Goal: Task Accomplishment & Management: Manage account settings

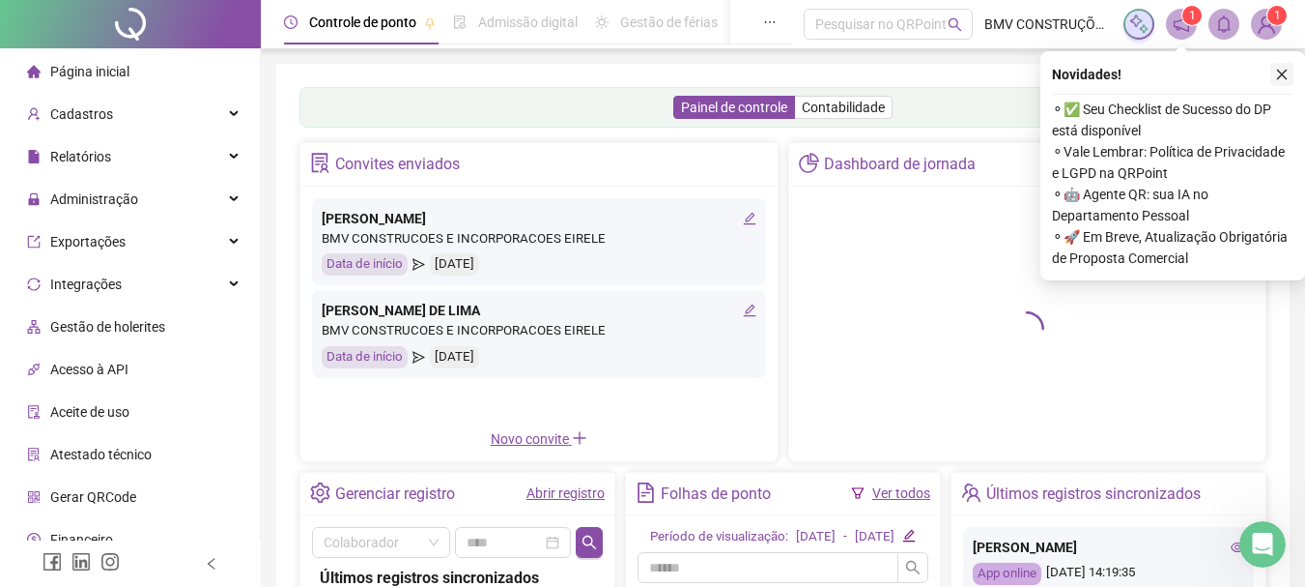
click at [1279, 66] on button "button" at bounding box center [1282, 74] width 23 height 23
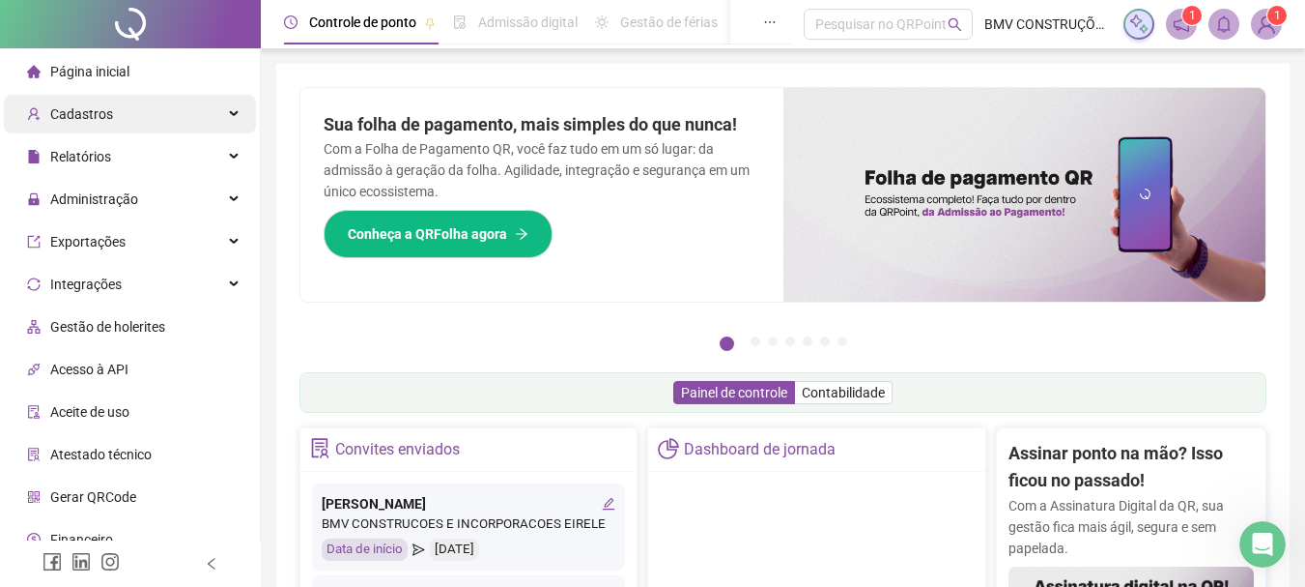
click at [172, 111] on div "Cadastros" at bounding box center [130, 114] width 252 height 39
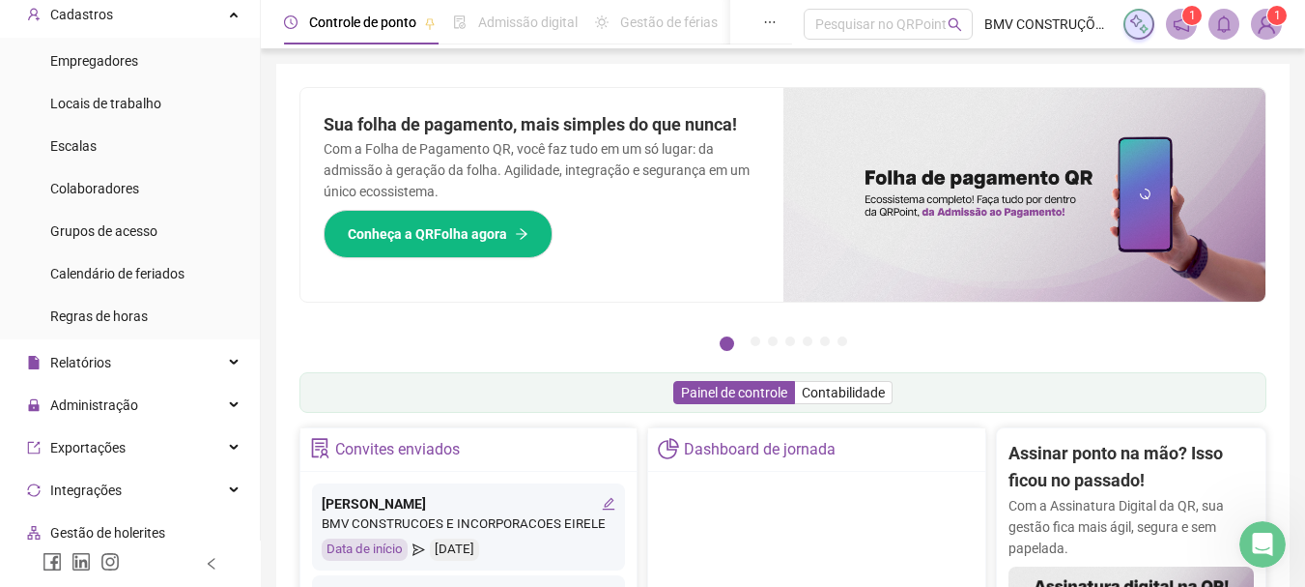
scroll to position [290, 0]
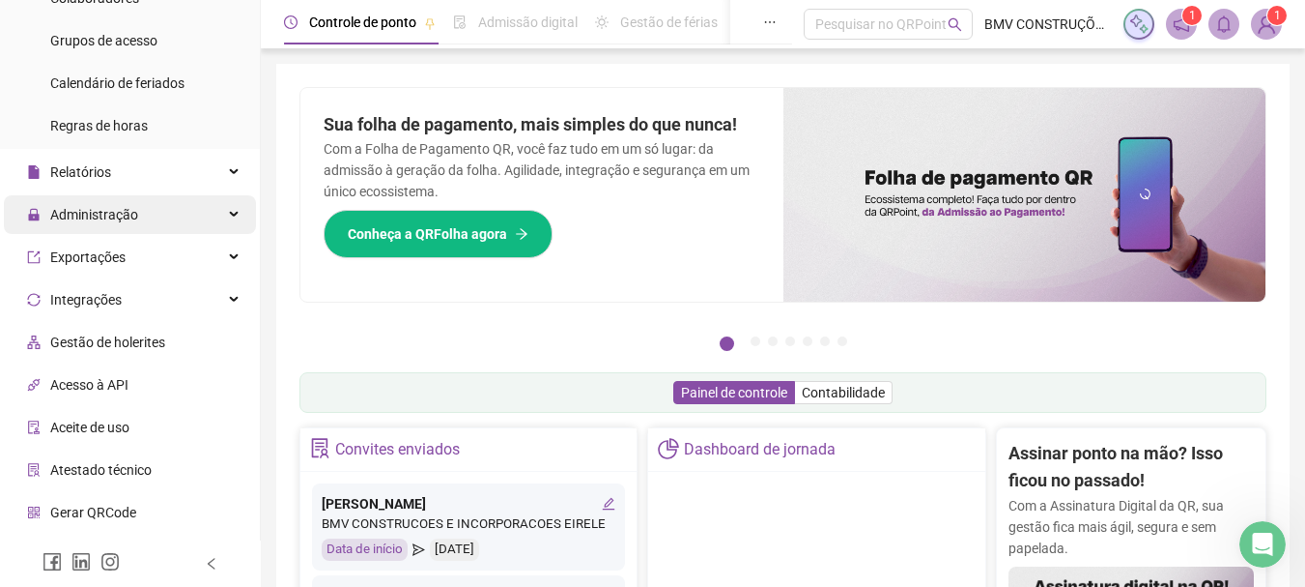
click at [179, 219] on div "Administração" at bounding box center [130, 214] width 252 height 39
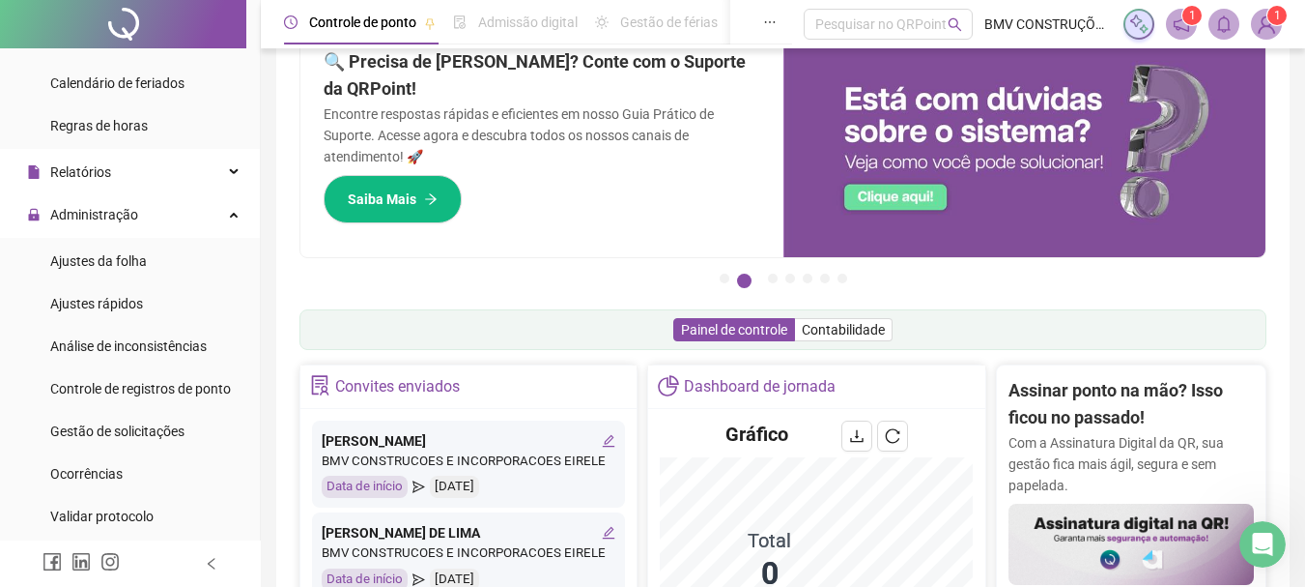
scroll to position [97, 0]
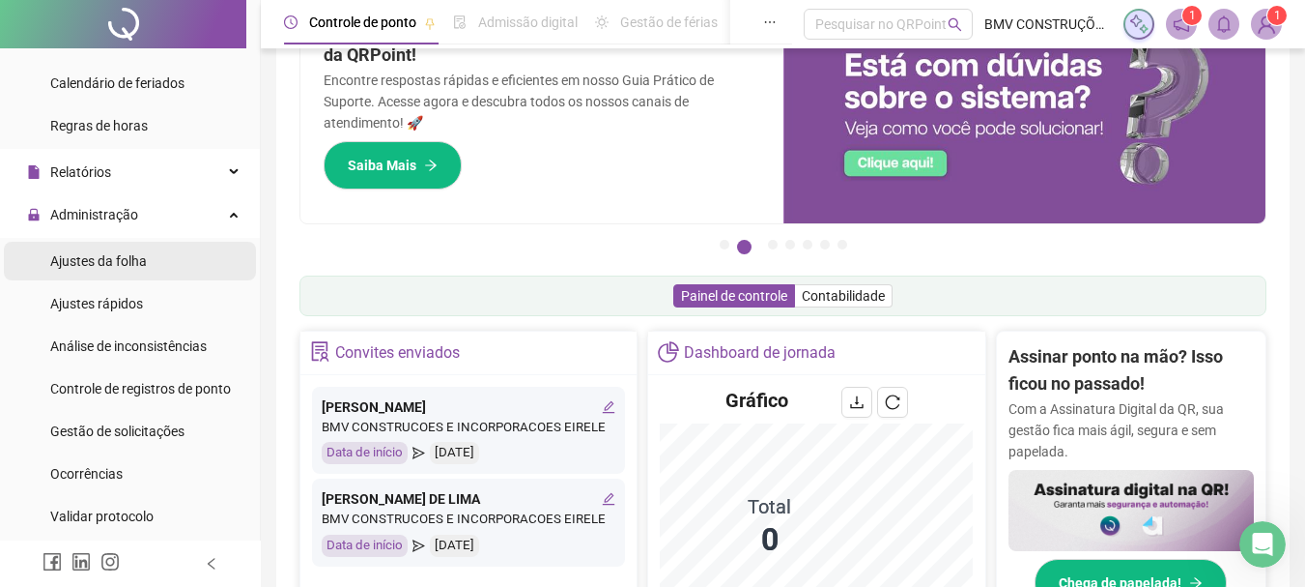
click at [131, 253] on span "Ajustes da folha" at bounding box center [98, 260] width 97 height 15
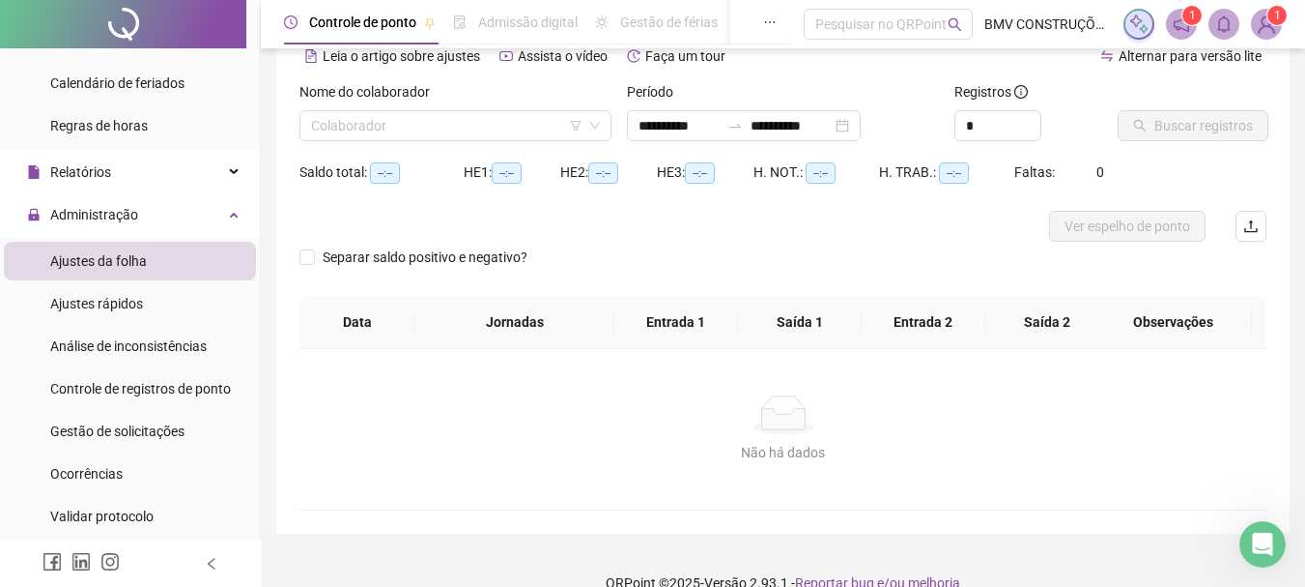
type input "**********"
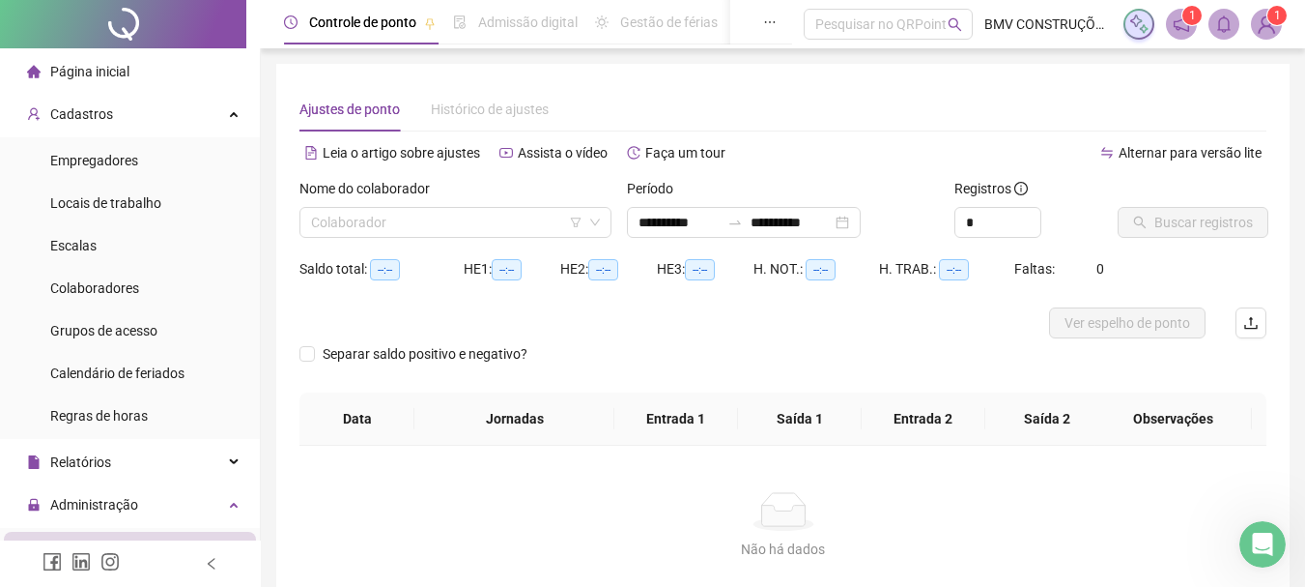
click at [109, 64] on span "Página inicial" at bounding box center [89, 71] width 79 height 15
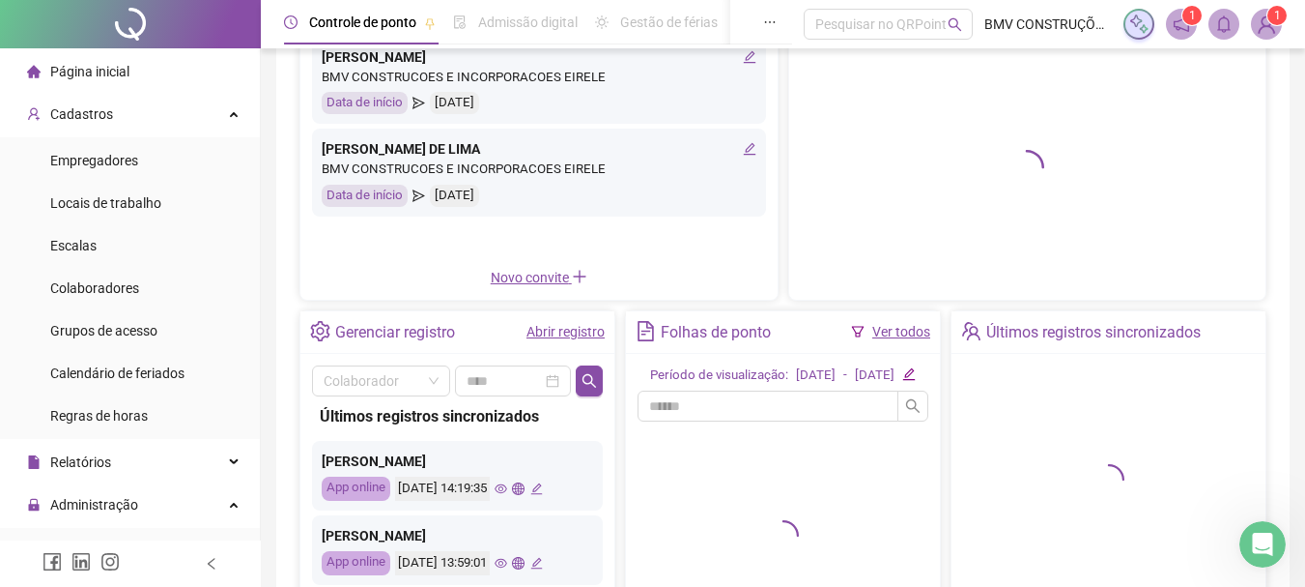
scroll to position [363, 0]
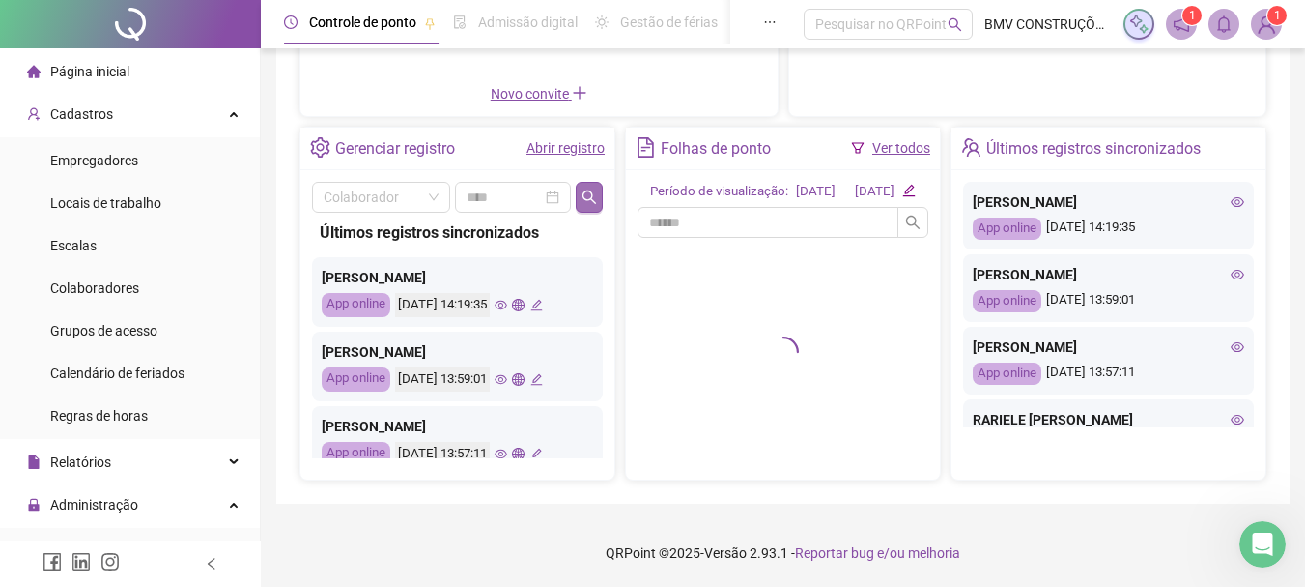
click at [589, 190] on icon "search" at bounding box center [590, 197] width 14 height 14
click at [531, 360] on div "[PERSON_NAME] App online [DATE] 13:59:01" at bounding box center [457, 366] width 291 height 70
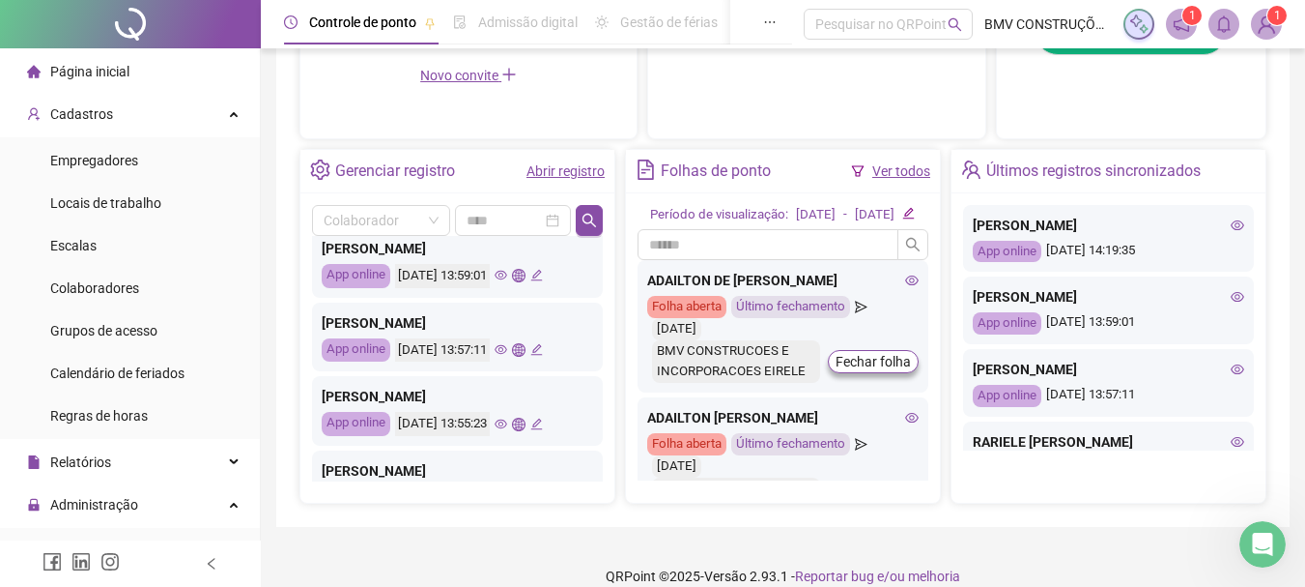
scroll to position [97, 0]
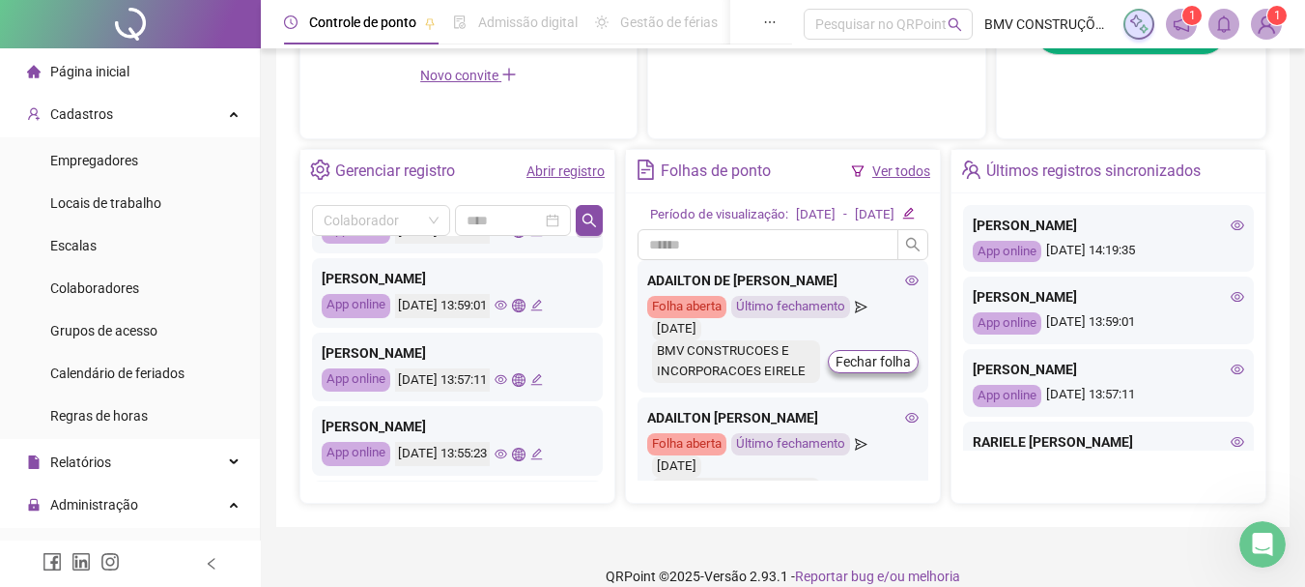
click at [507, 304] on icon "eye" at bounding box center [501, 305] width 13 height 13
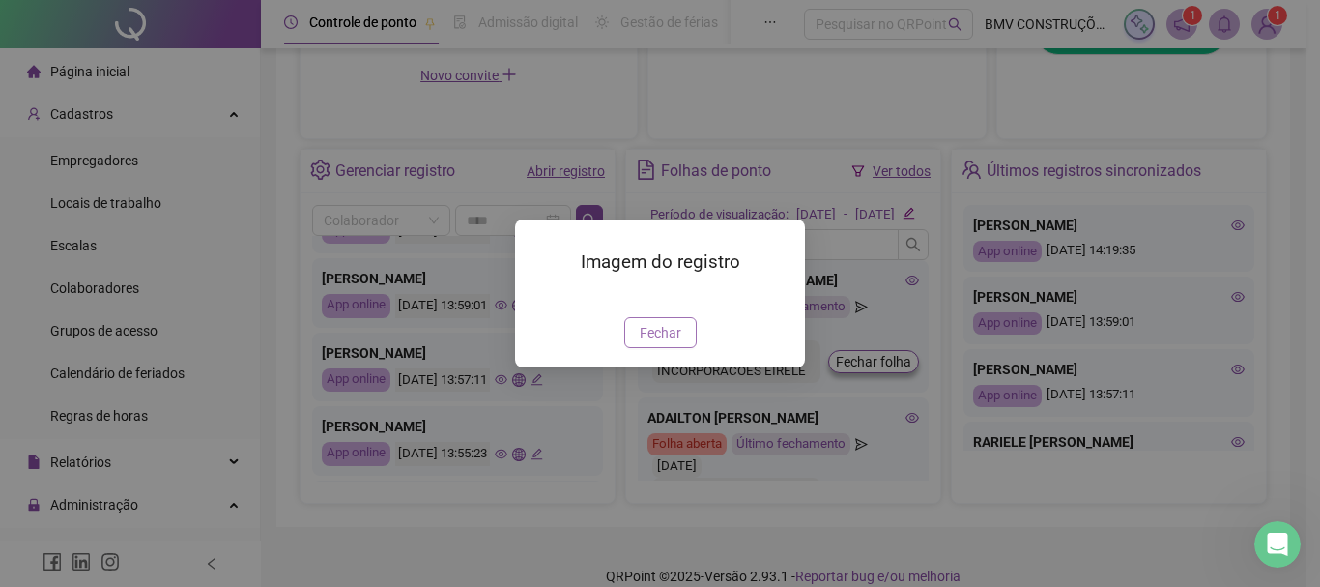
click at [673, 348] on button "Fechar" at bounding box center [660, 332] width 72 height 31
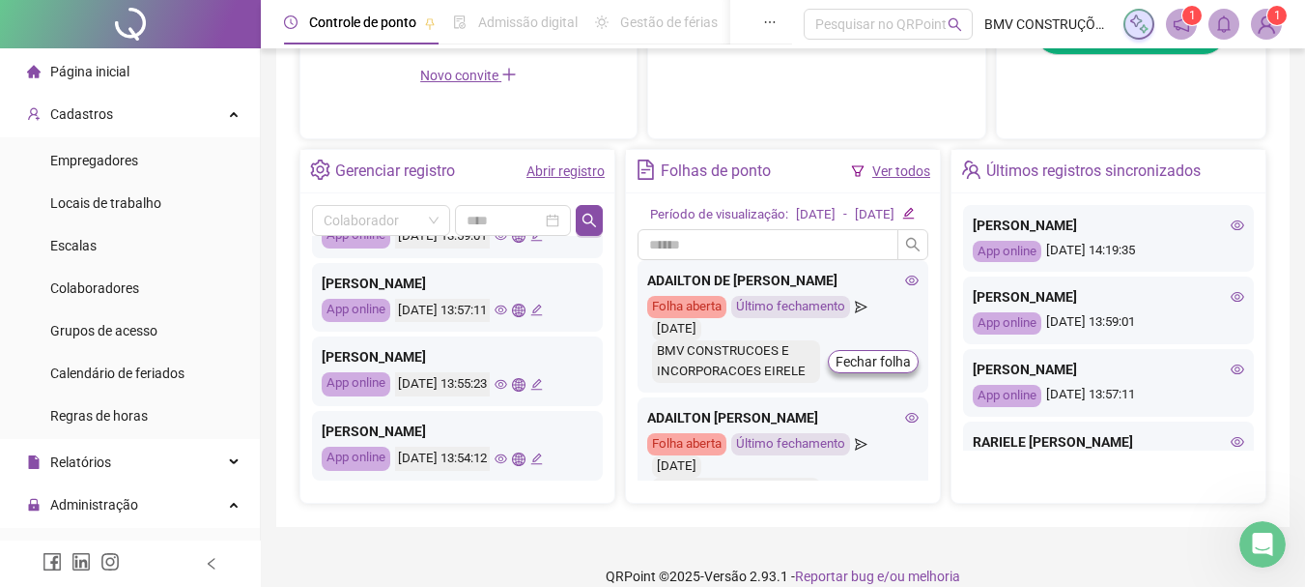
scroll to position [193, 0]
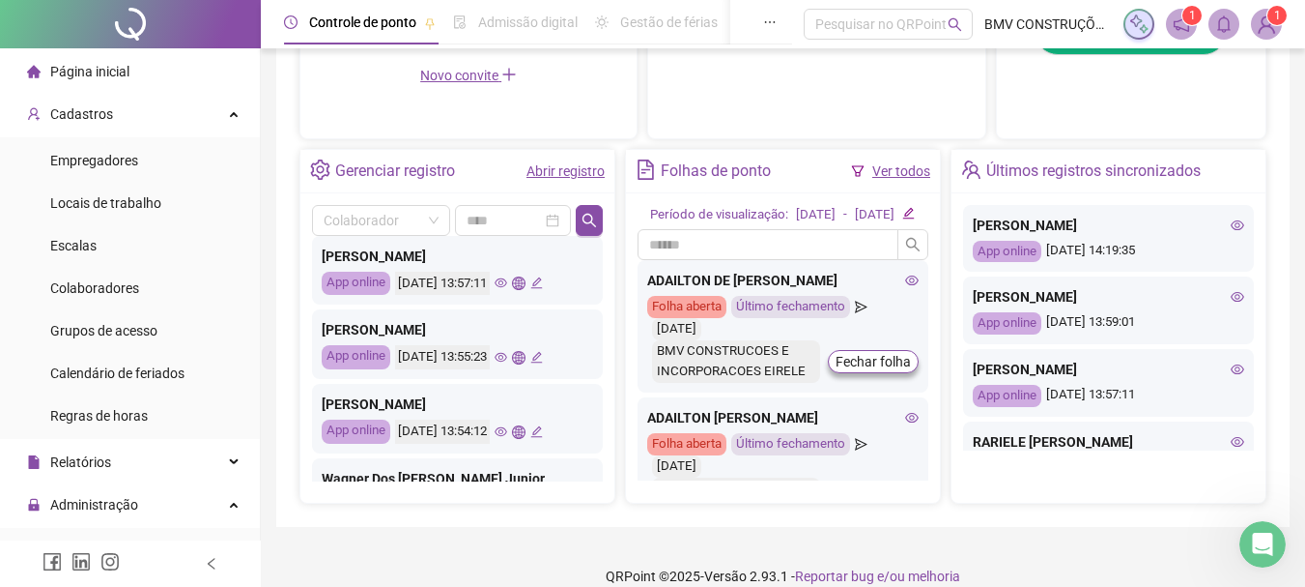
click at [507, 354] on icon "eye" at bounding box center [501, 358] width 13 height 10
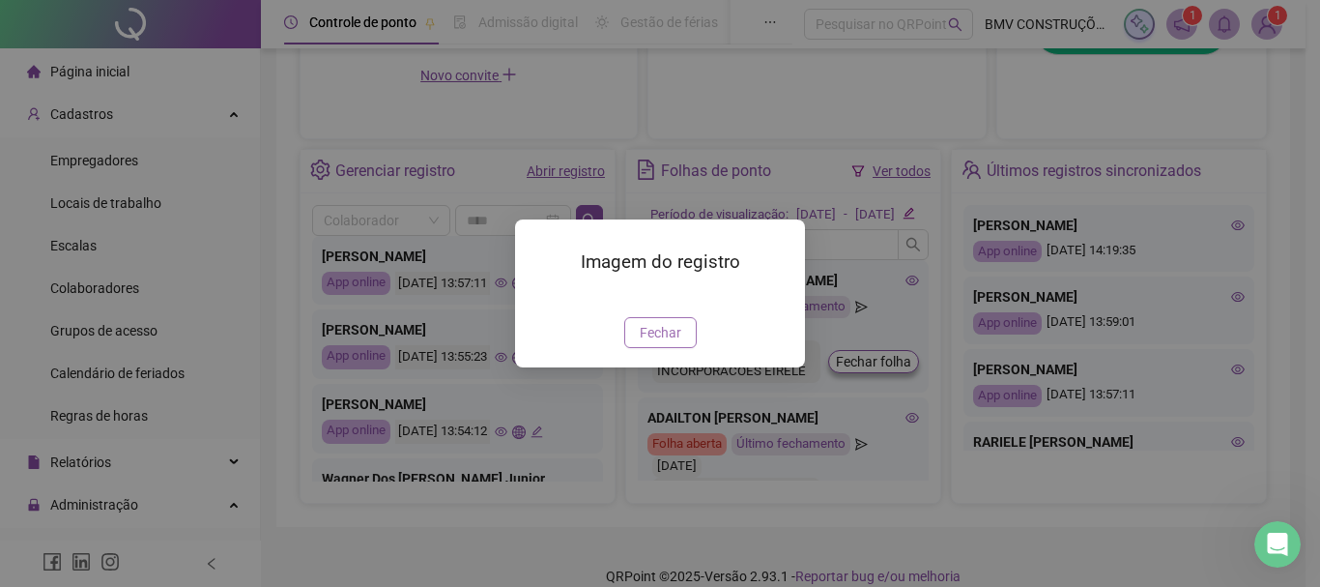
click at [671, 343] on span "Fechar" at bounding box center [661, 332] width 42 height 21
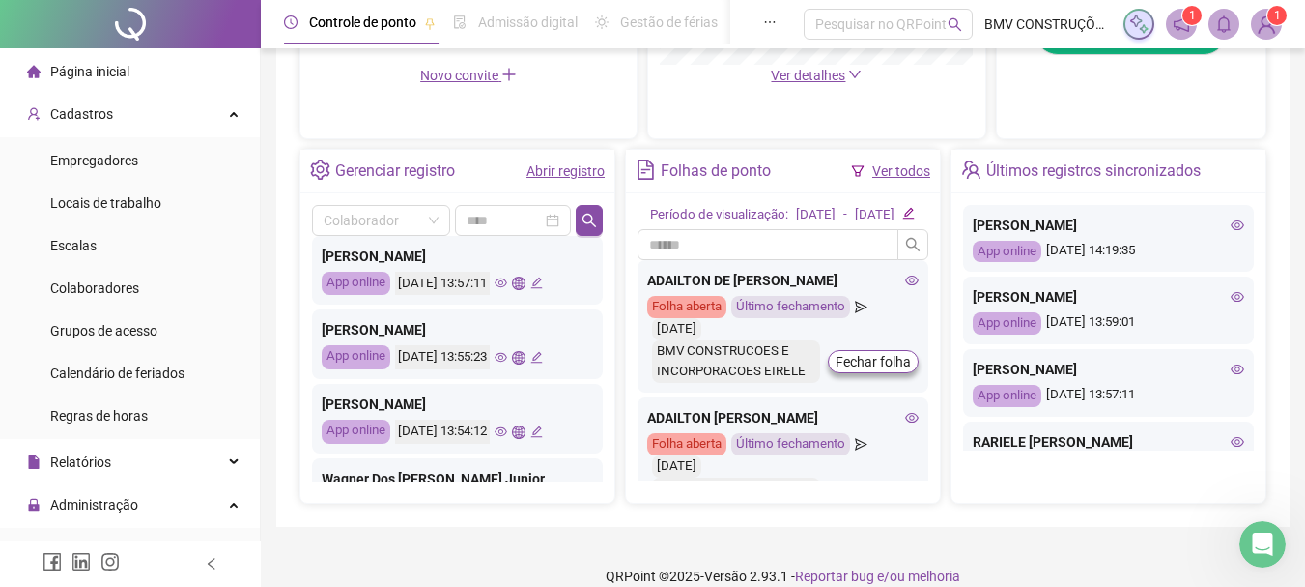
click at [529, 424] on div "[DATE] 13:54:12" at bounding box center [469, 431] width 148 height 24
click at [507, 429] on icon "eye" at bounding box center [501, 431] width 13 height 13
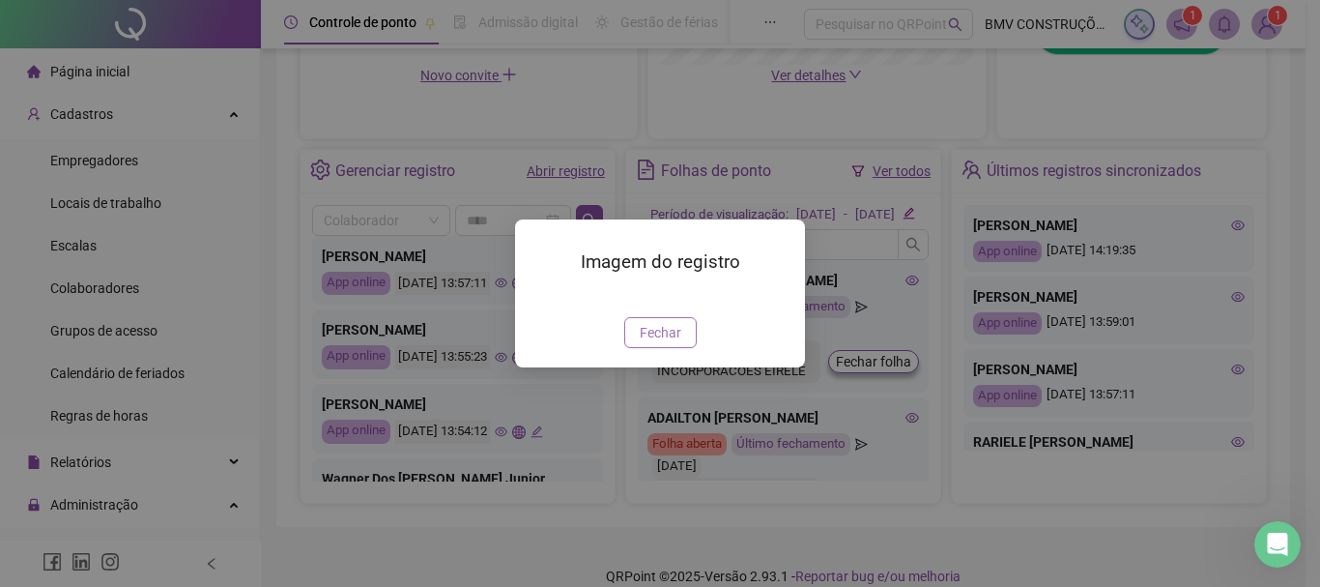
click at [667, 343] on span "Fechar" at bounding box center [661, 332] width 42 height 21
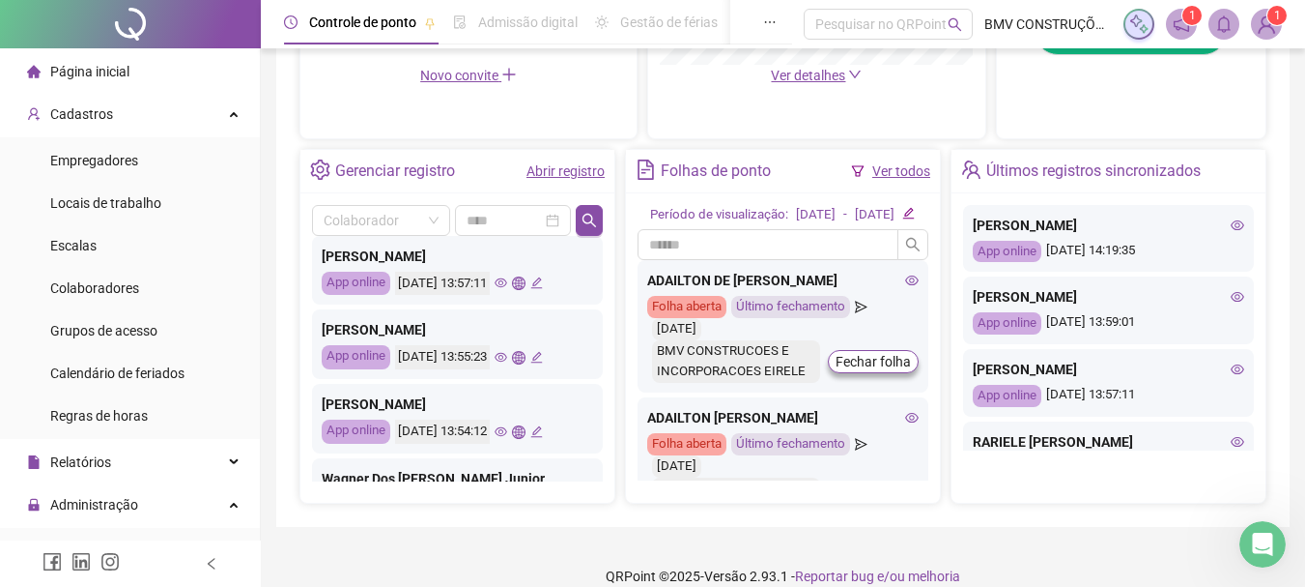
scroll to position [290, 0]
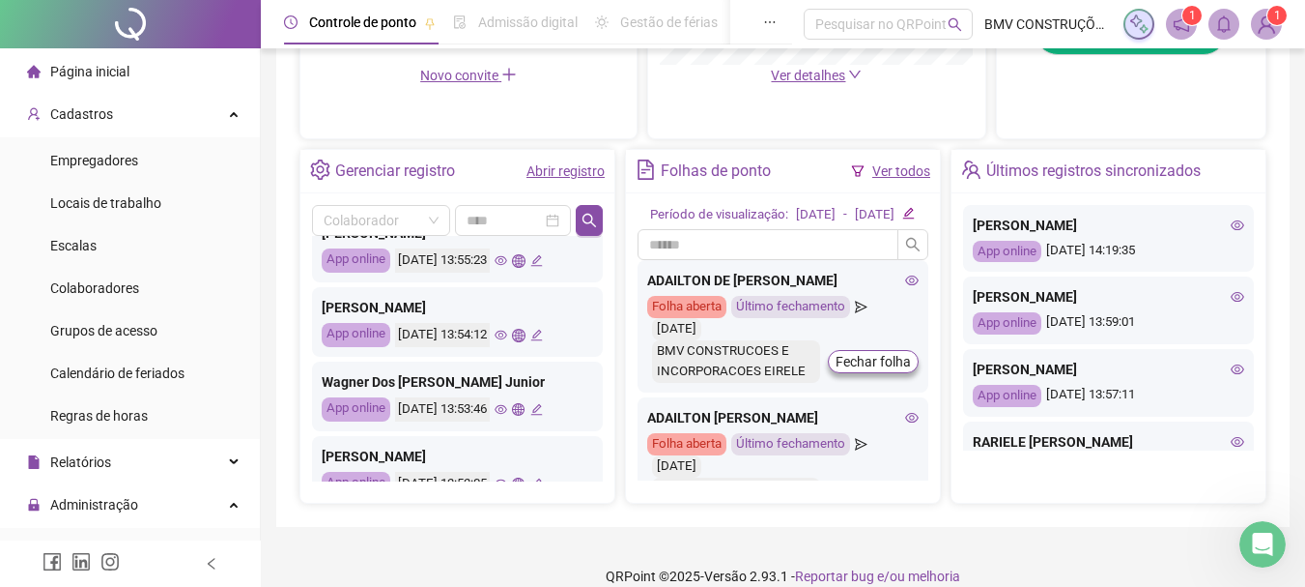
click at [507, 410] on icon "eye" at bounding box center [501, 409] width 13 height 13
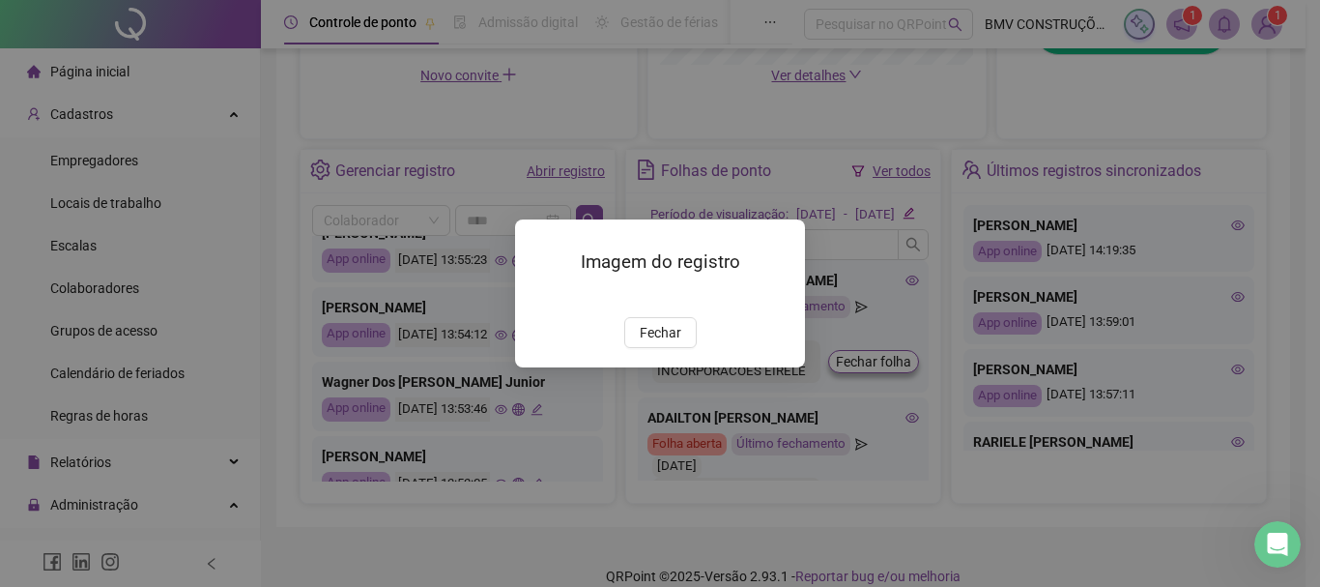
drag, startPoint x: 643, startPoint y: 306, endPoint x: 633, endPoint y: 321, distance: 17.4
click at [538, 297] on img at bounding box center [538, 297] width 0 height 0
click at [659, 343] on span "Fechar" at bounding box center [661, 332] width 42 height 21
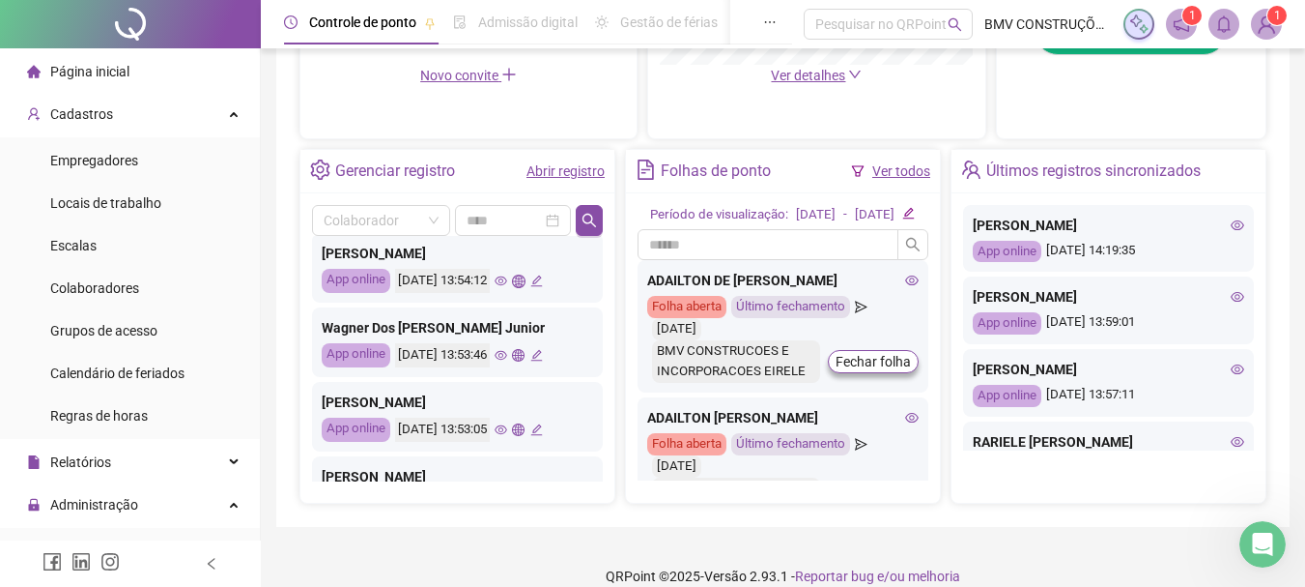
scroll to position [387, 0]
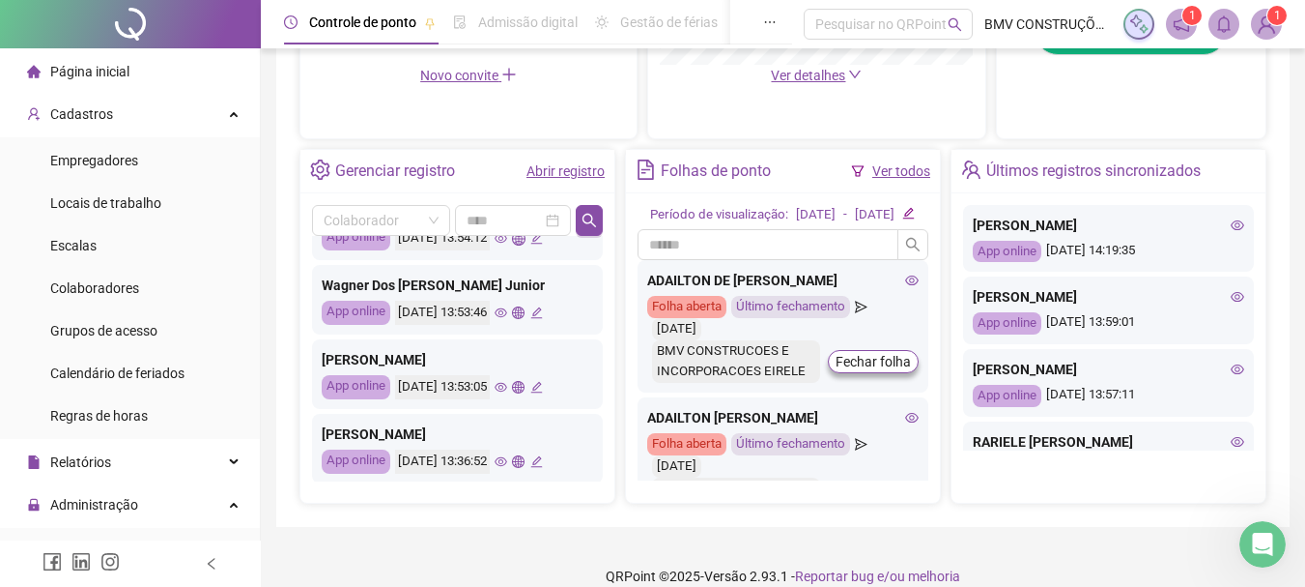
click at [507, 382] on icon "eye" at bounding box center [501, 387] width 13 height 13
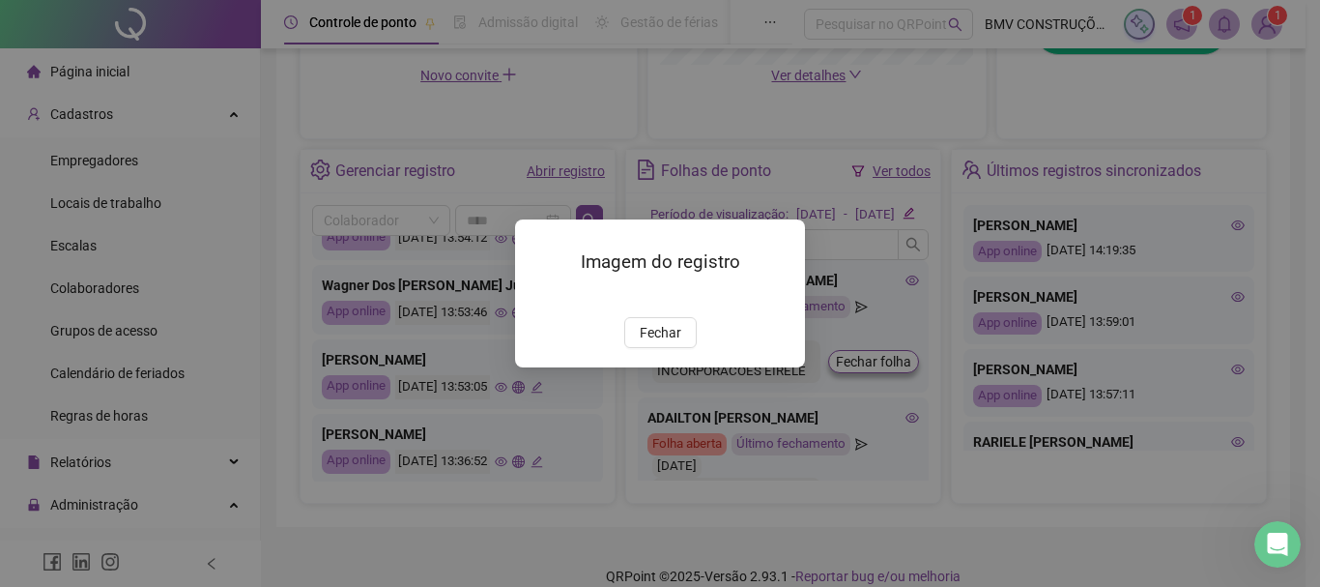
click at [538, 297] on img at bounding box center [538, 297] width 0 height 0
click at [660, 348] on button "Fechar" at bounding box center [660, 332] width 72 height 31
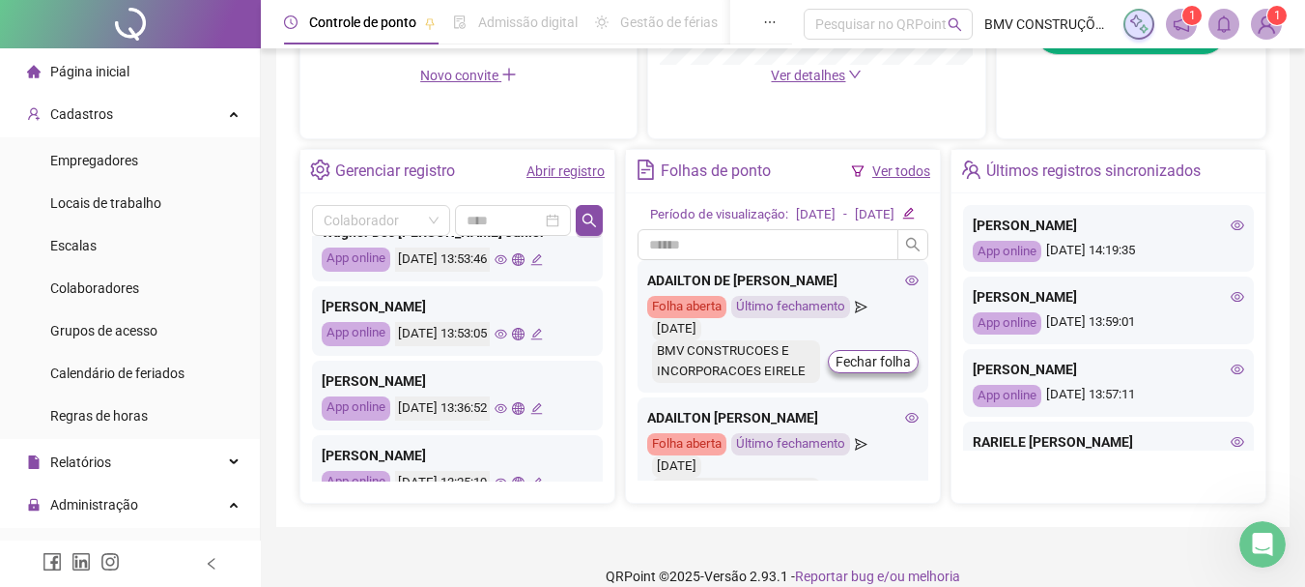
scroll to position [483, 0]
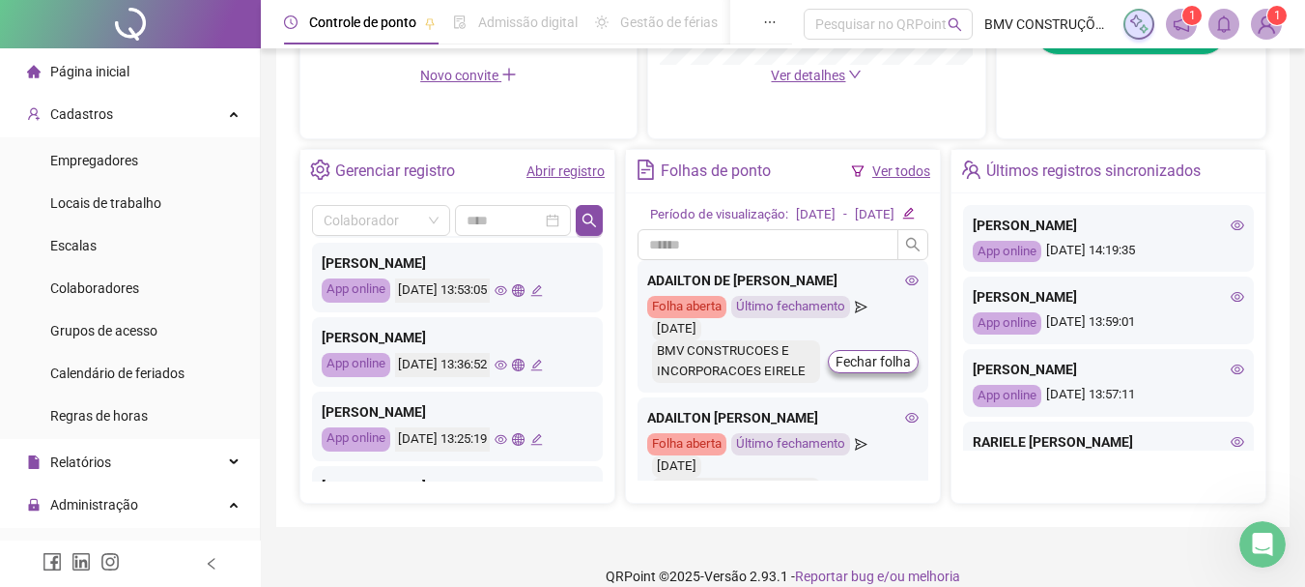
click at [507, 365] on icon "eye" at bounding box center [501, 364] width 13 height 13
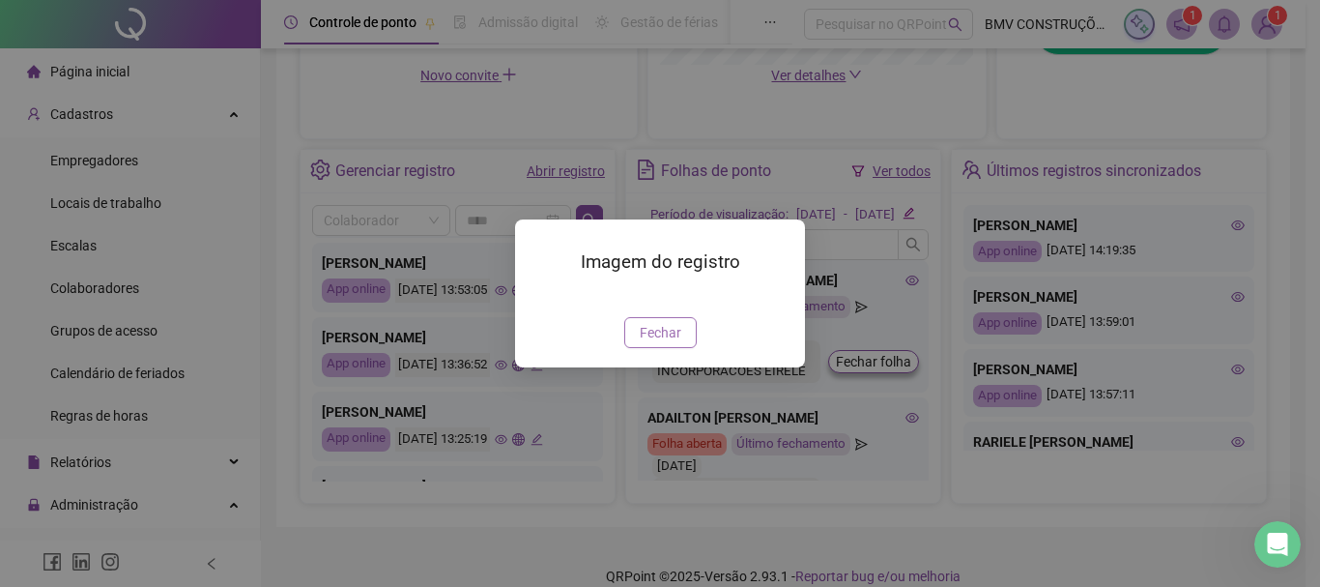
click at [657, 343] on span "Fechar" at bounding box center [661, 332] width 42 height 21
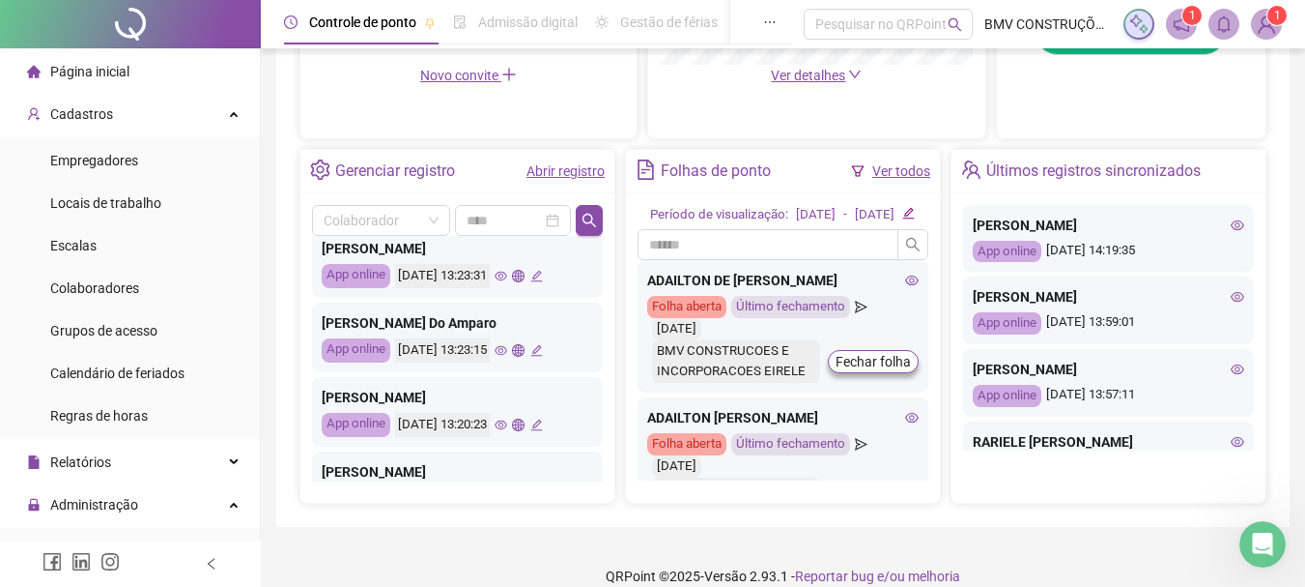
scroll to position [909, 0]
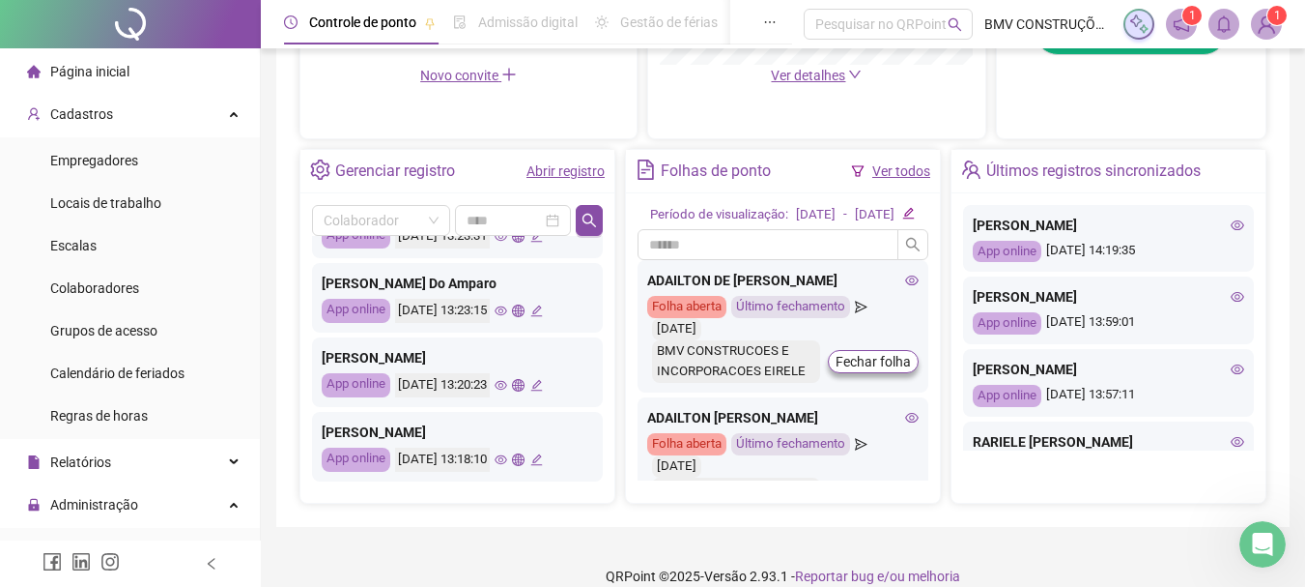
click at [507, 457] on icon "eye" at bounding box center [501, 459] width 13 height 13
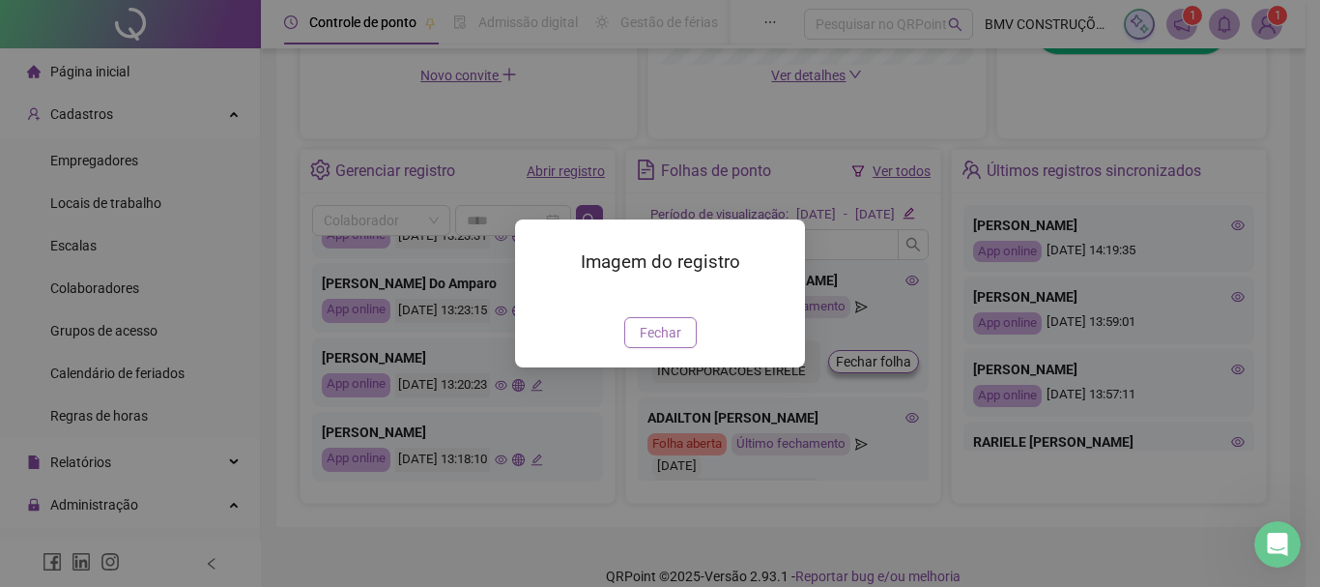
click at [639, 348] on button "Fechar" at bounding box center [660, 332] width 72 height 31
